Goal: Information Seeking & Learning: Understand process/instructions

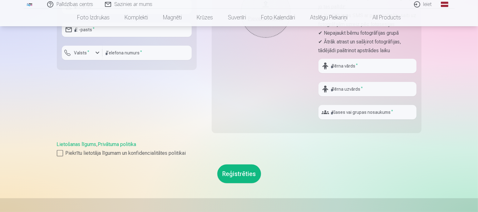
scroll to position [215, 0]
click at [421, 5] on link "Ieiet" at bounding box center [424, 4] width 30 height 9
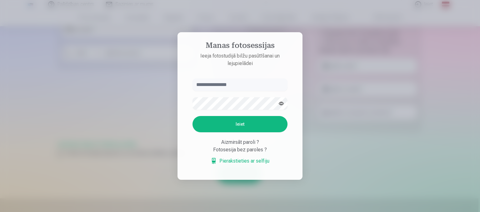
click at [357, 120] on div at bounding box center [240, 106] width 480 height 212
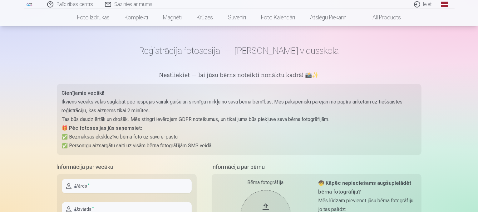
scroll to position [0, 0]
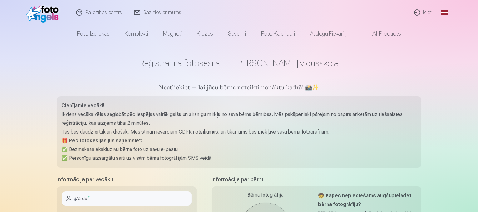
click at [241, 66] on h1 "Reģistrācija fotosesijai — [PERSON_NAME] vidusskola" at bounding box center [239, 62] width 365 height 11
click at [425, 10] on link "Ieiet" at bounding box center [424, 12] width 30 height 25
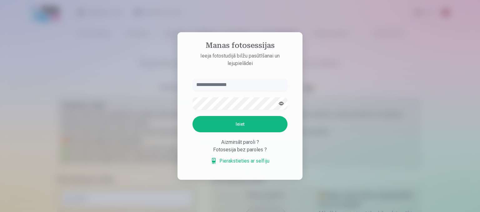
click at [250, 163] on link "Pierakstieties ar selfiju" at bounding box center [240, 160] width 59 height 7
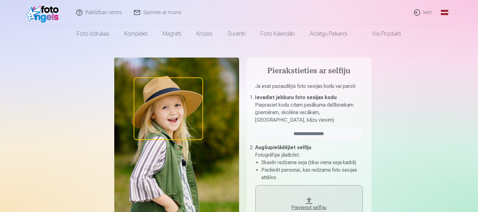
click at [104, 13] on link "Palīdzības centrs" at bounding box center [100, 12] width 58 height 25
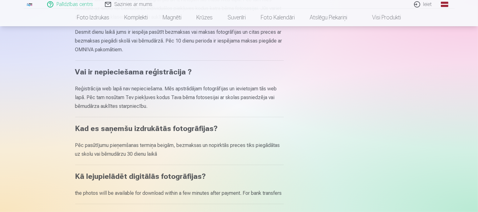
scroll to position [217, 0]
